Goal: Find specific page/section: Find specific page/section

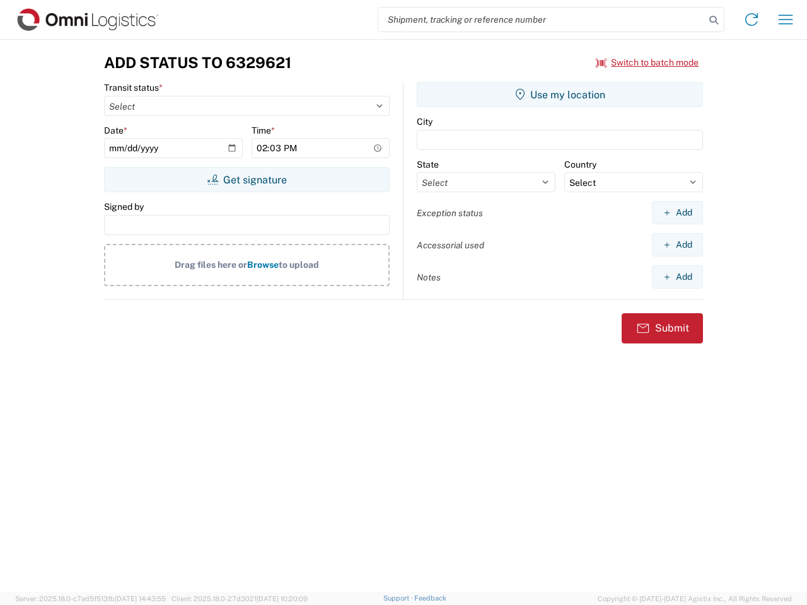
click at [541, 20] on input "search" at bounding box center [541, 20] width 326 height 24
click at [713, 20] on icon at bounding box center [713, 20] width 18 height 18
click at [751, 20] on icon at bounding box center [751, 19] width 20 height 20
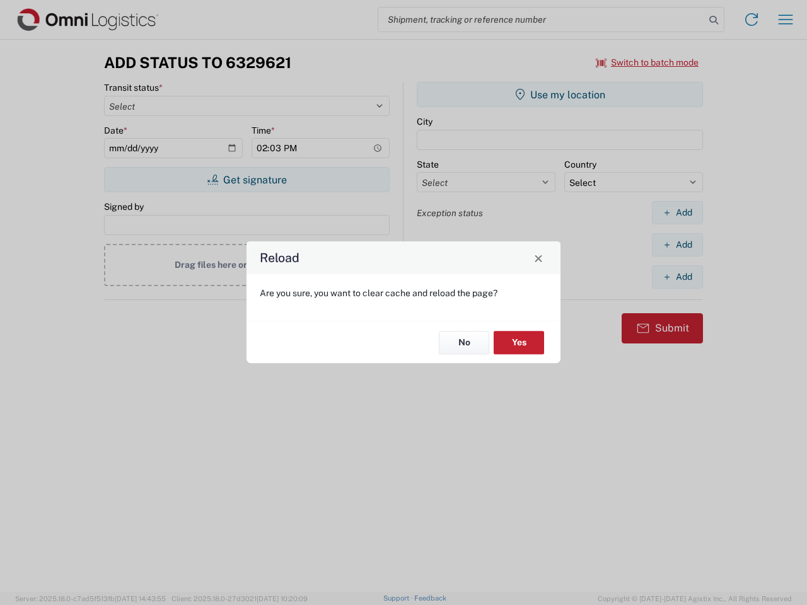
click at [647, 62] on div "Reload Are you sure, you want to clear cache and reload the page? No Yes" at bounding box center [403, 302] width 807 height 605
click at [246, 180] on div "Reload Are you sure, you want to clear cache and reload the page? No Yes" at bounding box center [403, 302] width 807 height 605
click at [560, 95] on div "Reload Are you sure, you want to clear cache and reload the page? No Yes" at bounding box center [403, 302] width 807 height 605
click at [677, 212] on div "Reload Are you sure, you want to clear cache and reload the page? No Yes" at bounding box center [403, 302] width 807 height 605
click at [677, 244] on div "Reload Are you sure, you want to clear cache and reload the page? No Yes" at bounding box center [403, 302] width 807 height 605
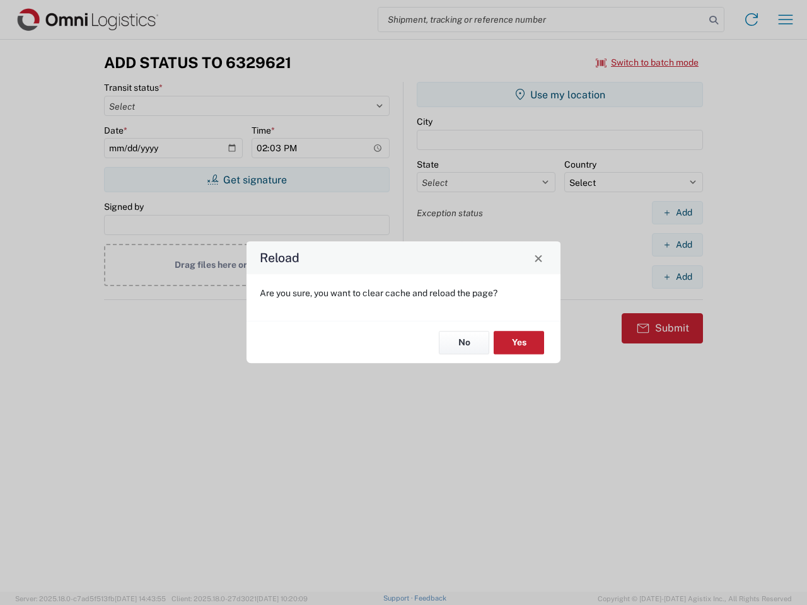
click at [677, 277] on div "Reload Are you sure, you want to clear cache and reload the page? No Yes" at bounding box center [403, 302] width 807 height 605
